Goal: Task Accomplishment & Management: Manage account settings

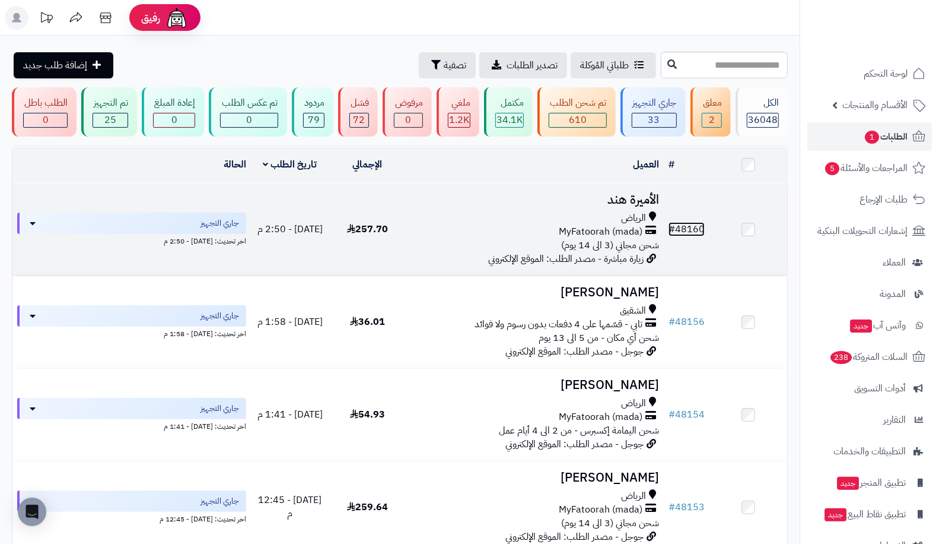
click at [694, 230] on link "# 48160" at bounding box center [687, 229] width 36 height 14
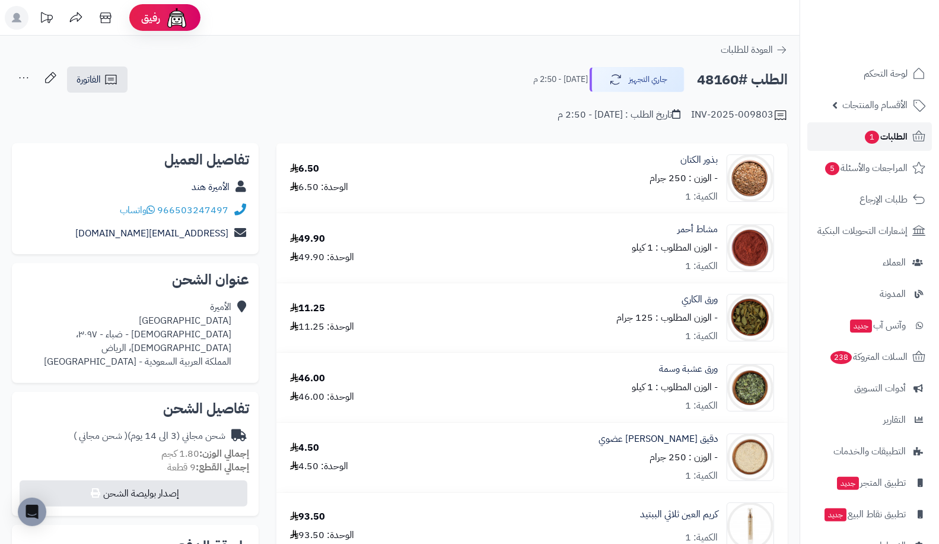
click at [882, 128] on span "الطلبات 1" at bounding box center [886, 136] width 44 height 17
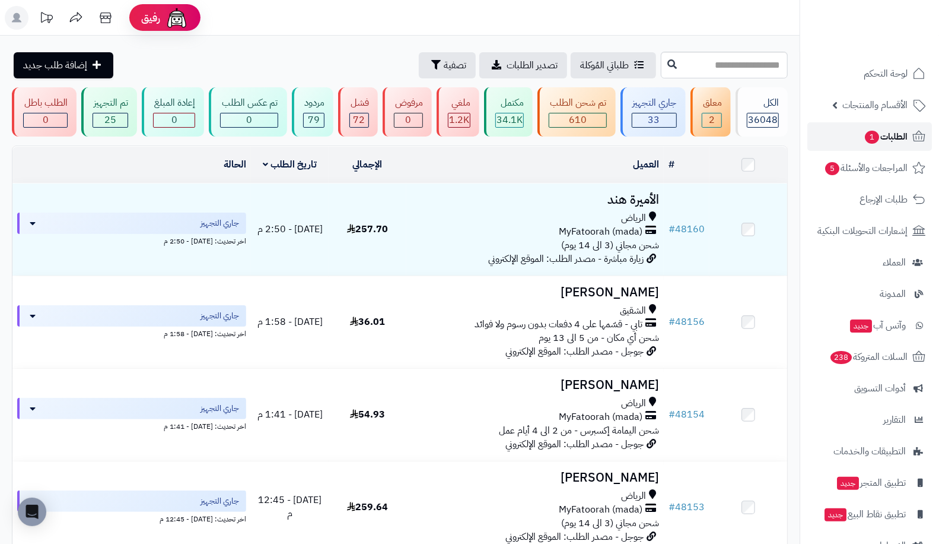
click at [870, 126] on link "الطلبات 1" at bounding box center [870, 136] width 125 height 28
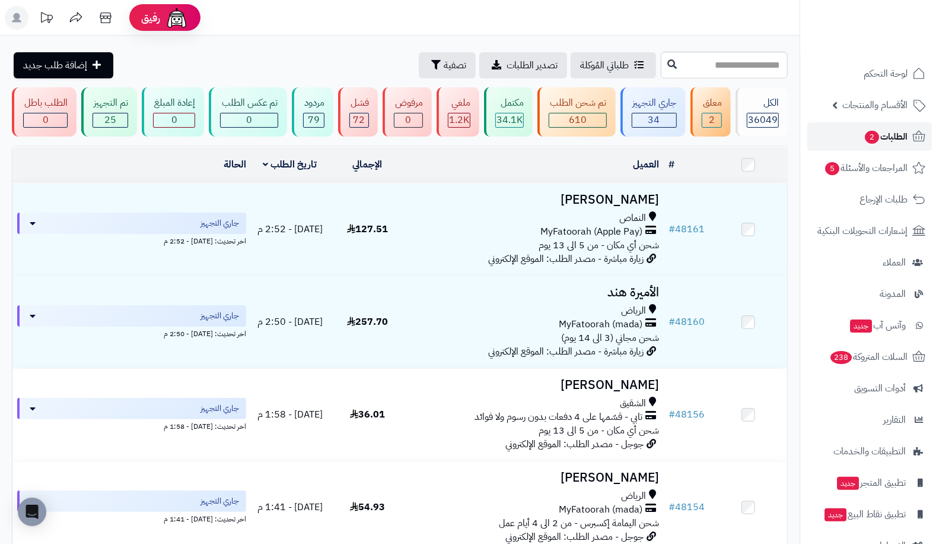
click at [879, 132] on span "الطلبات 2" at bounding box center [886, 136] width 44 height 17
click at [679, 113] on div "جاري التجهيز 34" at bounding box center [653, 111] width 65 height 49
click at [865, 131] on span "الطلبات 2" at bounding box center [886, 136] width 44 height 17
click at [871, 135] on span "2" at bounding box center [872, 137] width 14 height 13
click at [900, 129] on span "الطلبات 2" at bounding box center [886, 136] width 44 height 17
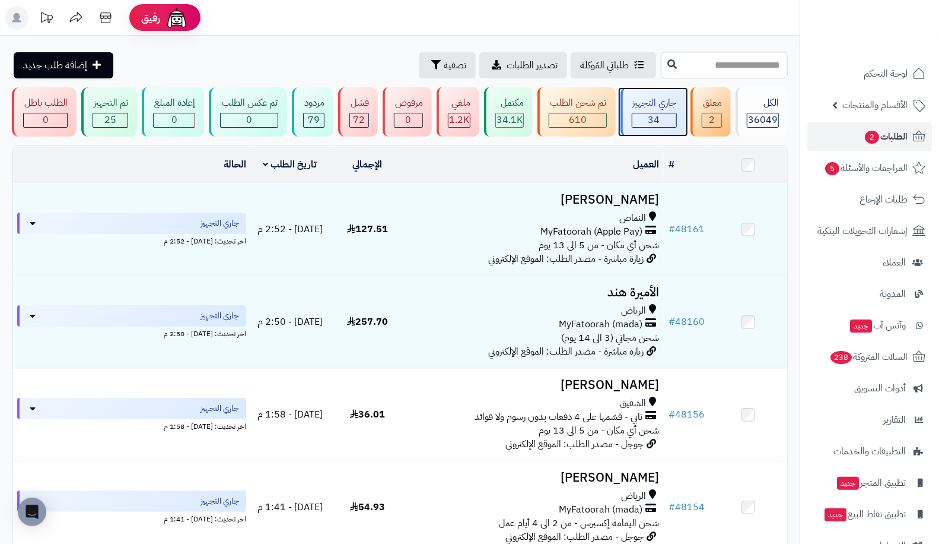
click at [674, 111] on div "جاري التجهيز 34" at bounding box center [653, 111] width 65 height 49
click at [929, 143] on link "الطلبات 2" at bounding box center [870, 136] width 125 height 28
click at [849, 136] on link "الطلبات 2" at bounding box center [870, 136] width 125 height 28
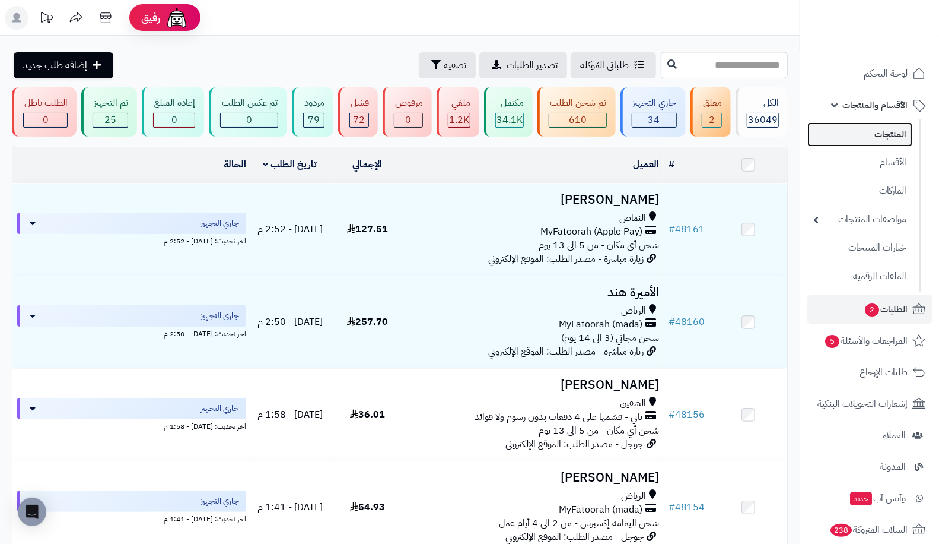
click at [857, 131] on link "المنتجات" at bounding box center [860, 134] width 105 height 24
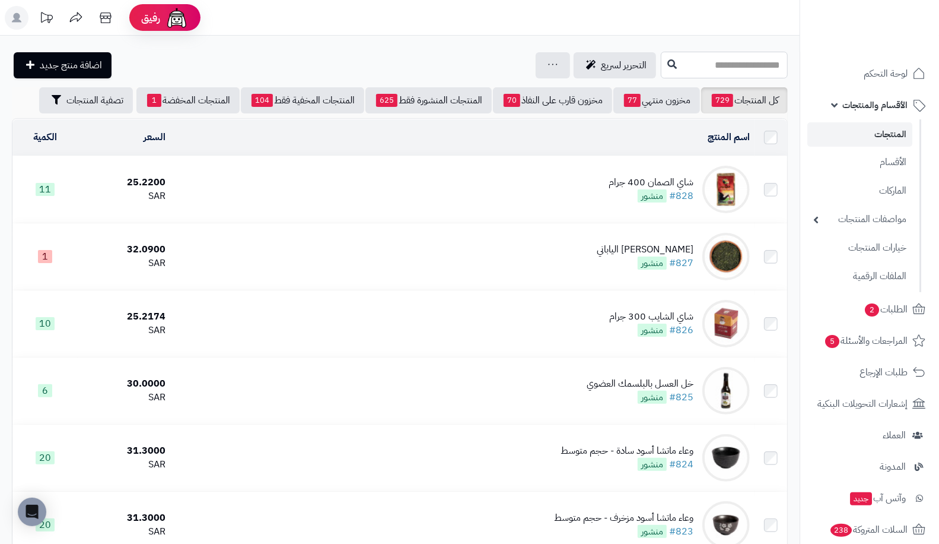
click at [661, 56] on input "text" at bounding box center [724, 65] width 127 height 27
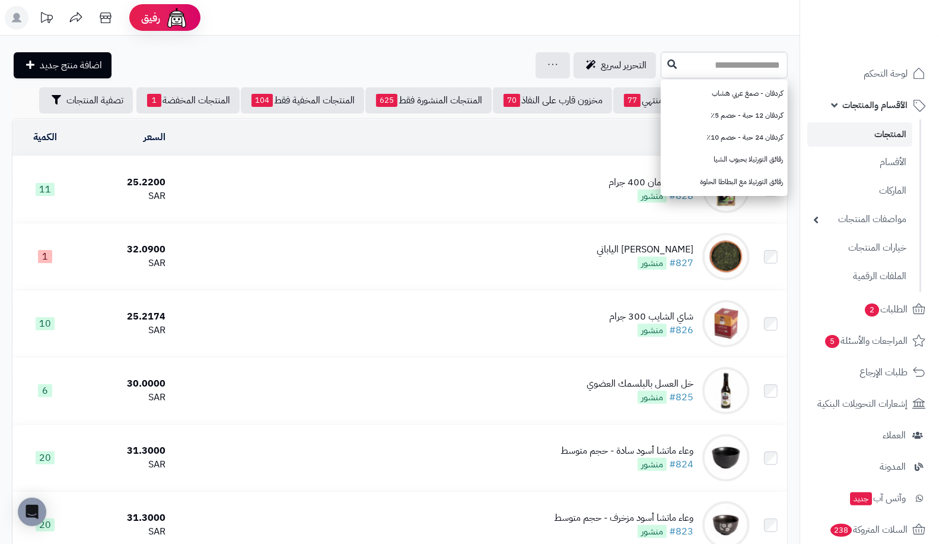
click at [892, 135] on link "المنتجات" at bounding box center [860, 134] width 105 height 24
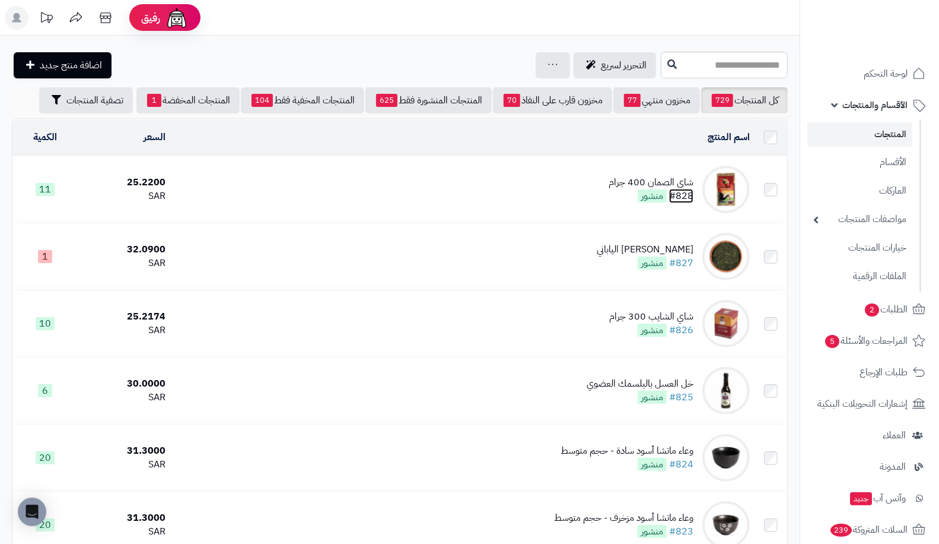
click at [688, 195] on link "#828" at bounding box center [681, 196] width 24 height 14
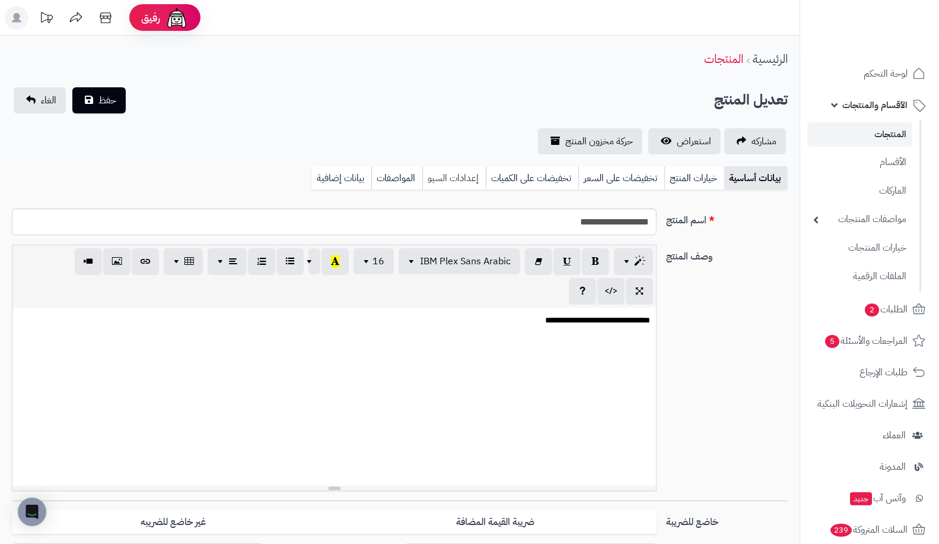
scroll to position [230, 0]
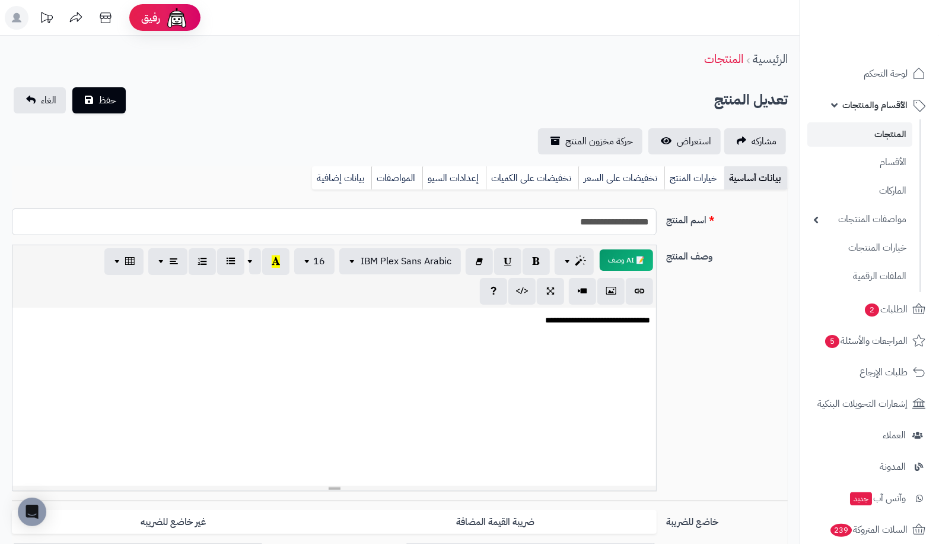
drag, startPoint x: 490, startPoint y: 211, endPoint x: 745, endPoint y: 218, distance: 254.7
click at [745, 218] on div "**********" at bounding box center [400, 226] width 786 height 36
click at [862, 131] on link "المنتجات" at bounding box center [860, 134] width 105 height 24
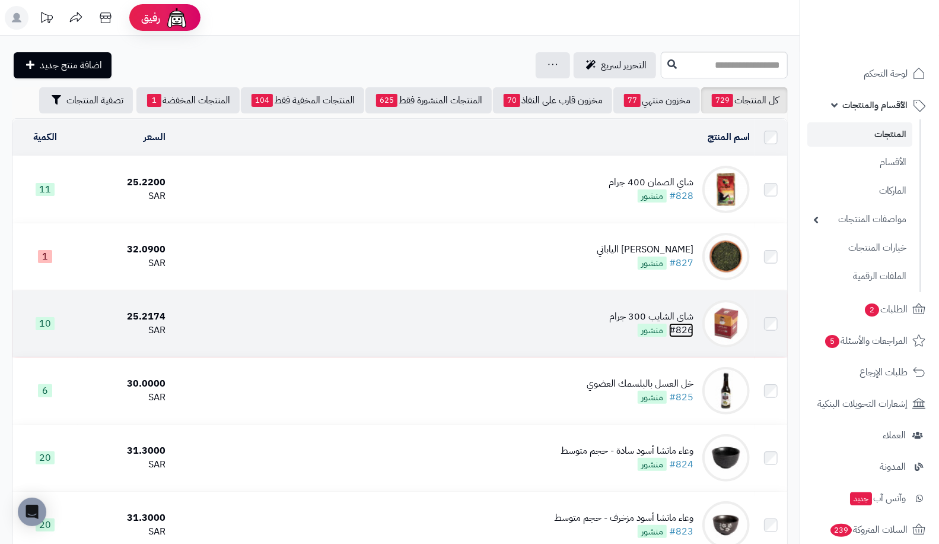
click at [678, 324] on link "#826" at bounding box center [681, 330] width 24 height 14
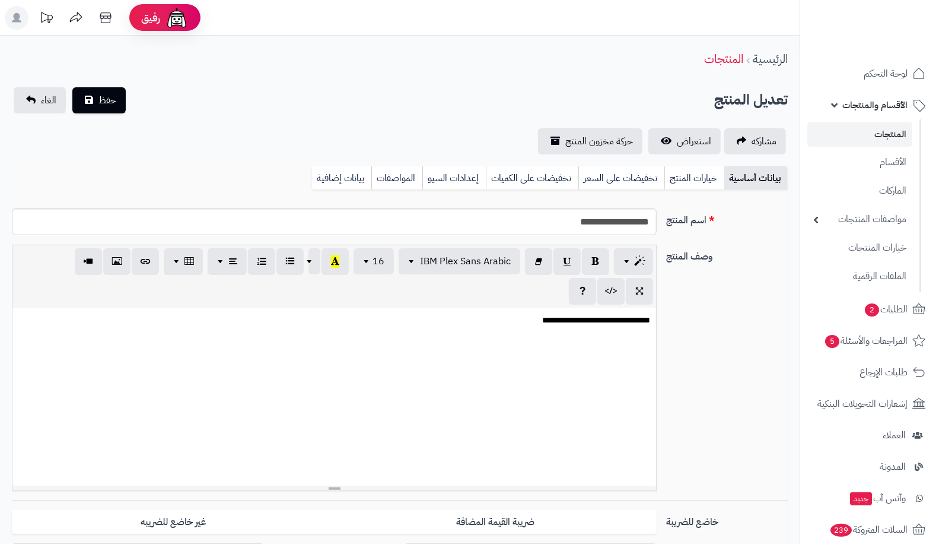
scroll to position [230, 0]
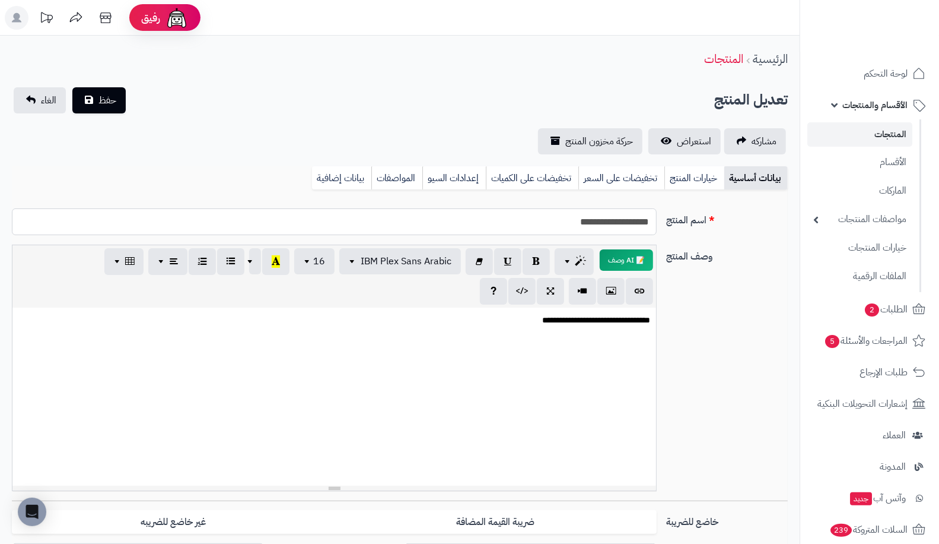
drag, startPoint x: 542, startPoint y: 217, endPoint x: 740, endPoint y: 227, distance: 198.5
click at [740, 227] on div "**********" at bounding box center [400, 226] width 786 height 36
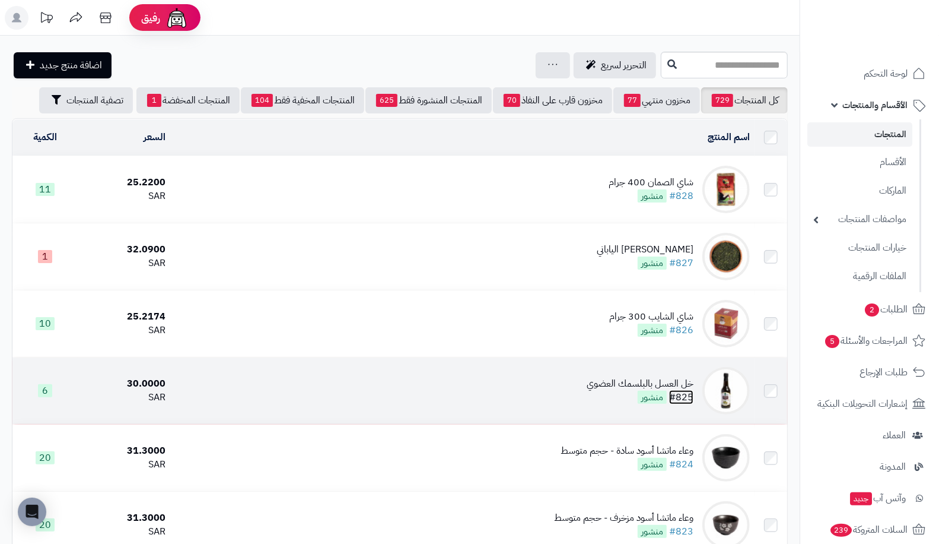
click at [683, 396] on link "#825" at bounding box center [681, 397] width 24 height 14
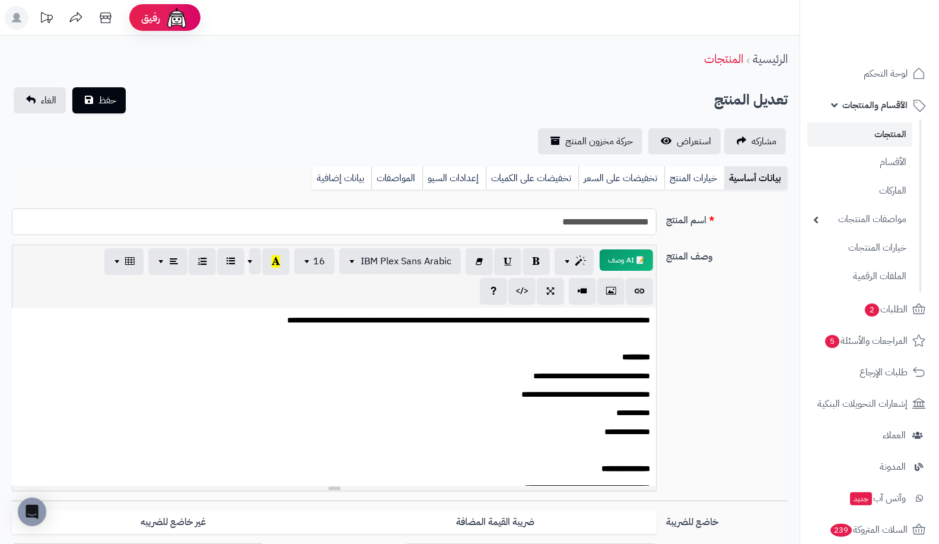
drag, startPoint x: 520, startPoint y: 224, endPoint x: 690, endPoint y: 217, distance: 169.2
click at [690, 217] on div "**********" at bounding box center [400, 226] width 786 height 36
click at [888, 300] on link "الطلبات 2" at bounding box center [870, 309] width 125 height 28
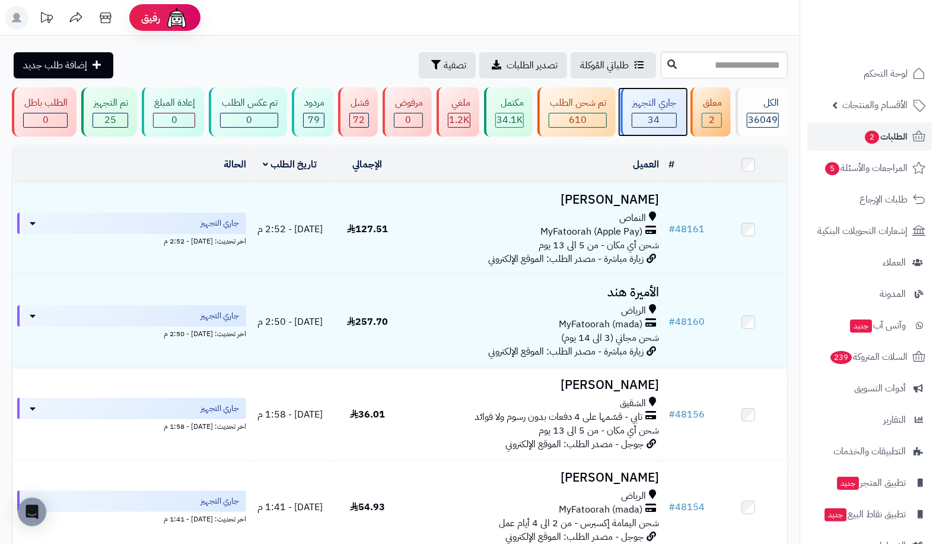
click at [647, 116] on div "34" at bounding box center [655, 120] width 44 height 14
click at [679, 104] on div "جاري التجهيز 34" at bounding box center [653, 111] width 65 height 49
click at [865, 132] on span "2" at bounding box center [872, 137] width 14 height 13
click at [864, 141] on span "الطلبات 2" at bounding box center [886, 136] width 44 height 17
click at [674, 107] on div "جاري التجهيز" at bounding box center [654, 103] width 45 height 14
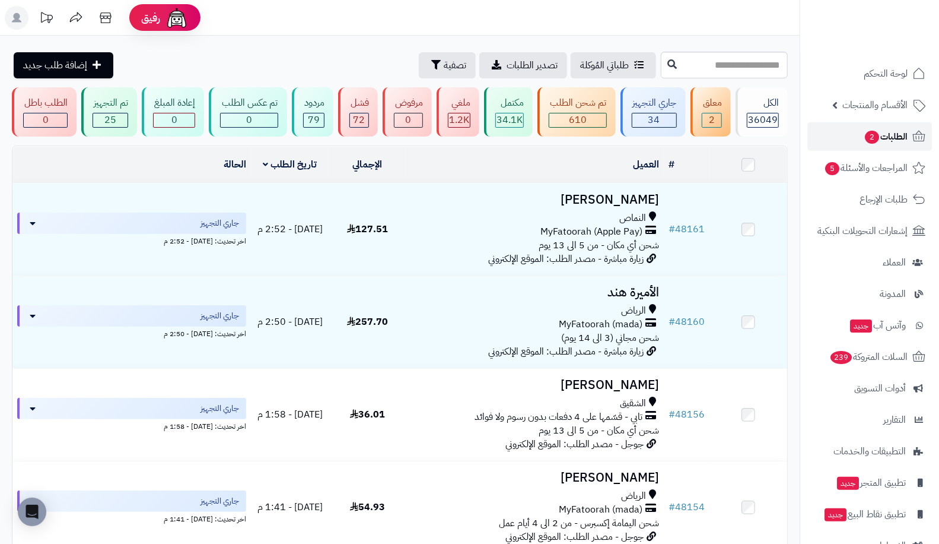
click at [889, 134] on span "الطلبات 2" at bounding box center [886, 136] width 44 height 17
click at [877, 176] on span "المراجعات والأسئلة 5" at bounding box center [866, 168] width 83 height 17
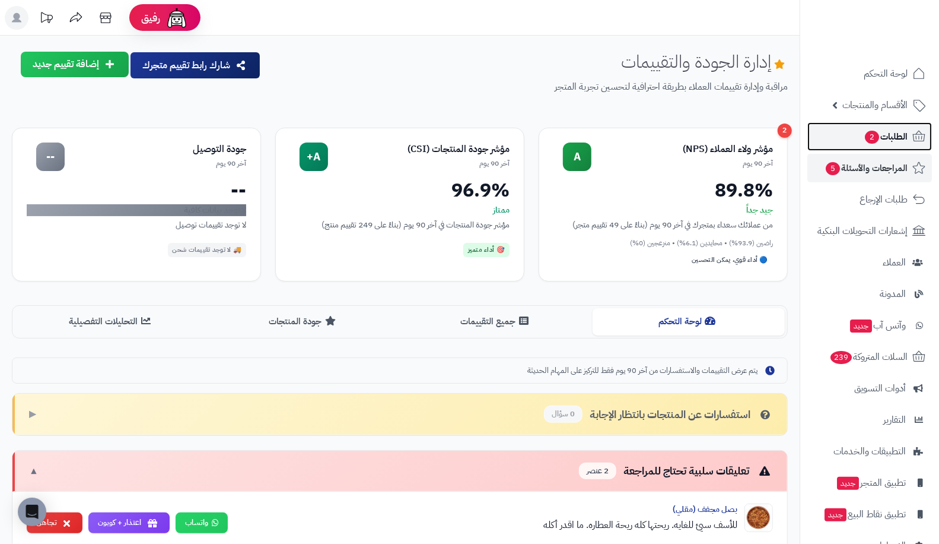
click at [887, 142] on span "الطلبات 2" at bounding box center [886, 136] width 44 height 17
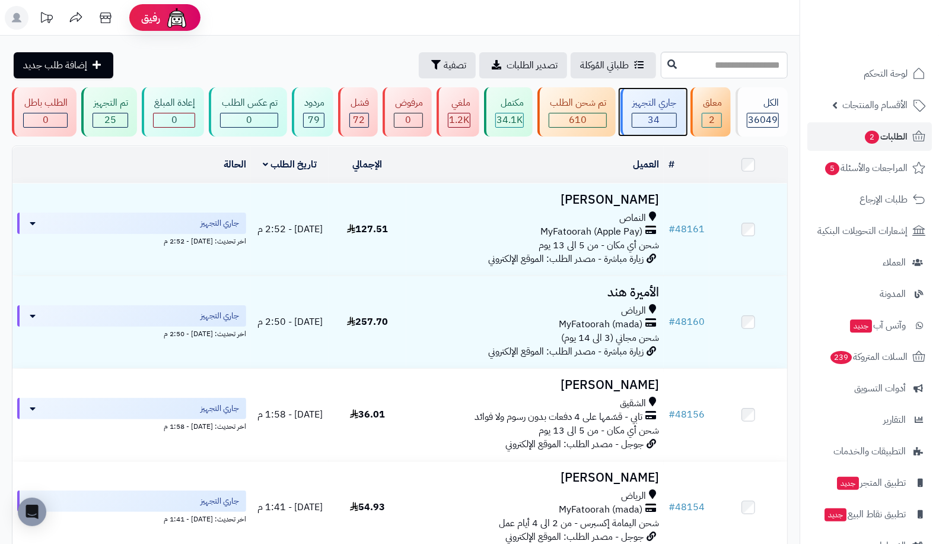
click at [634, 117] on div "34" at bounding box center [655, 120] width 44 height 14
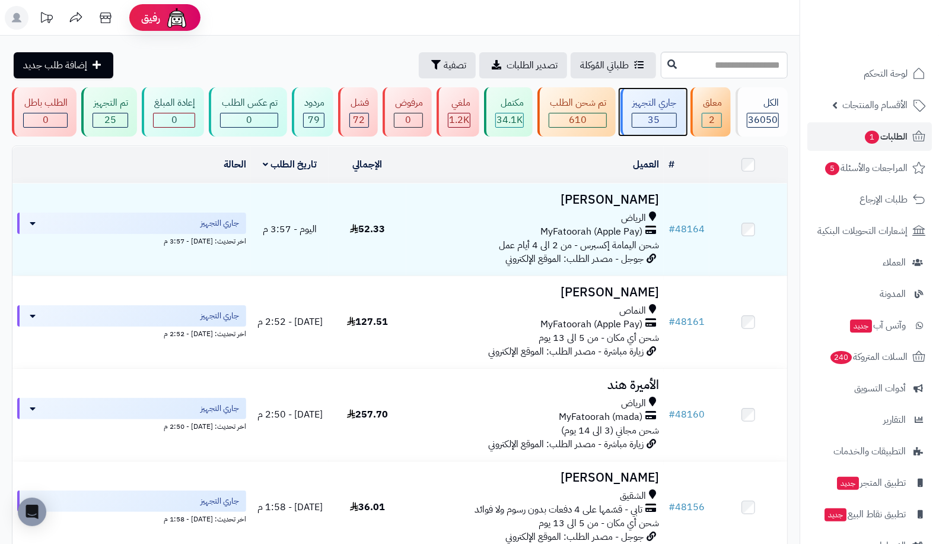
click at [656, 116] on span "35" at bounding box center [655, 120] width 12 height 14
